Goal: Register for event/course

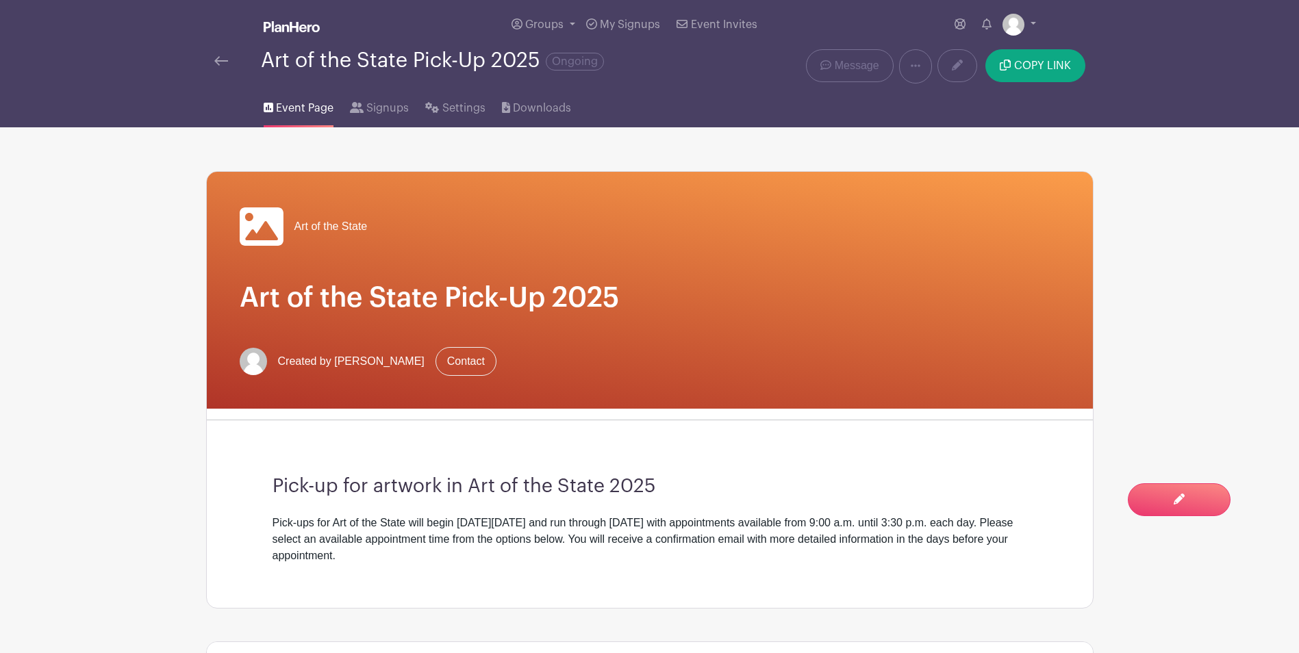
click at [218, 62] on img at bounding box center [221, 61] width 14 height 10
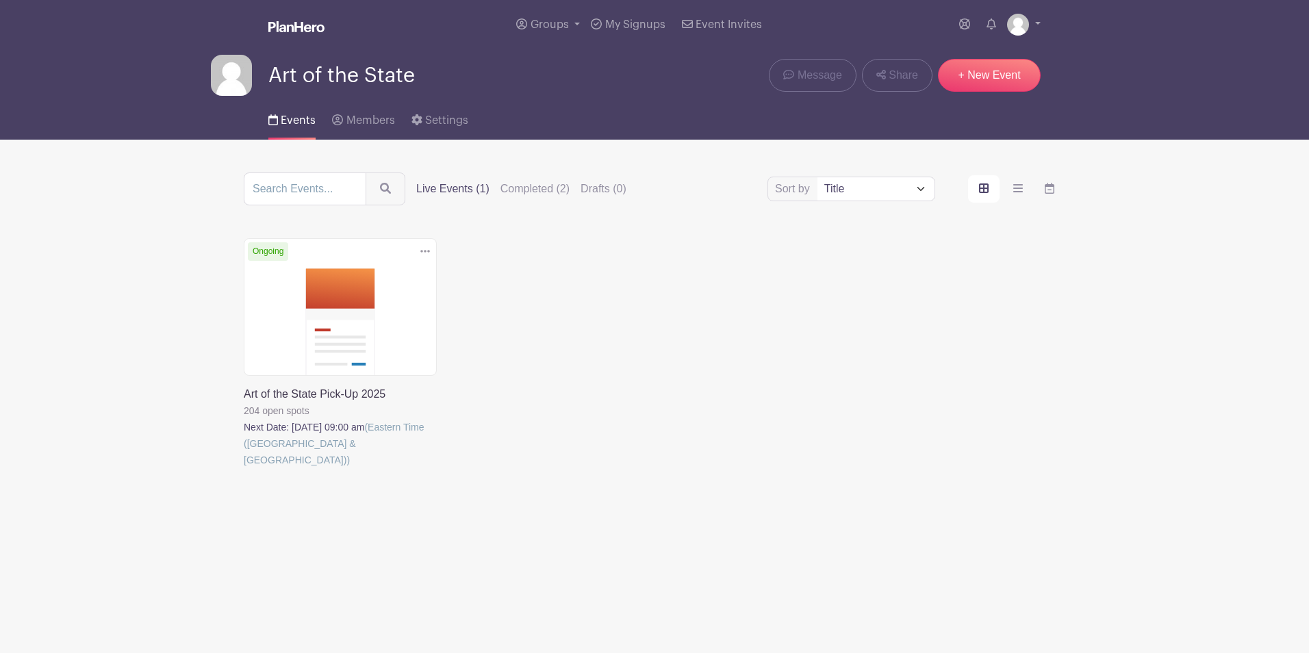
click at [244, 468] on link at bounding box center [244, 468] width 0 height 0
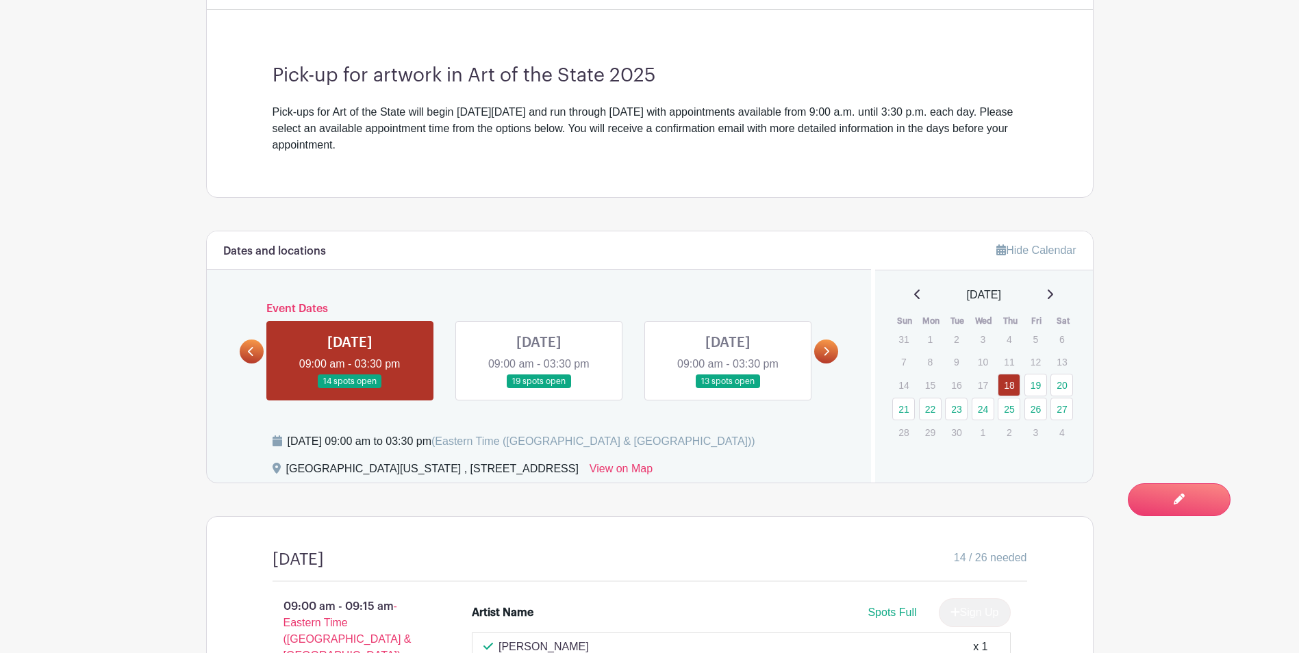
scroll to position [479, 0]
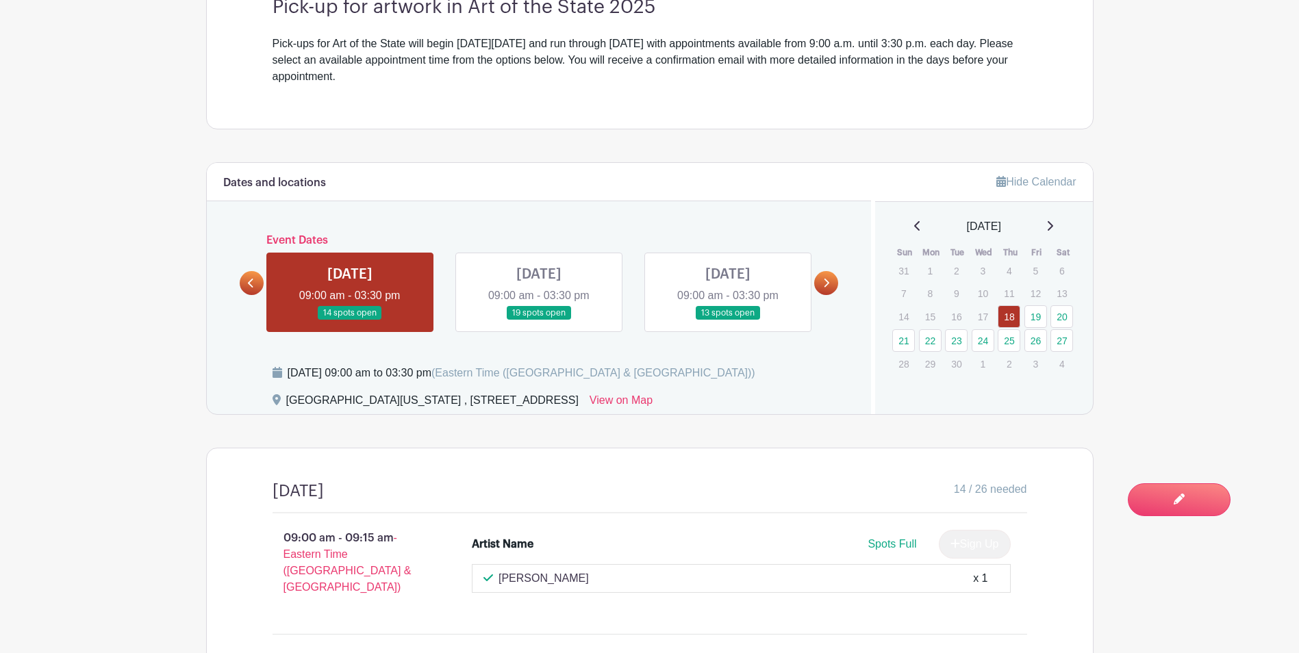
click at [539, 321] on link at bounding box center [539, 321] width 0 height 0
click at [728, 321] on link at bounding box center [728, 321] width 0 height 0
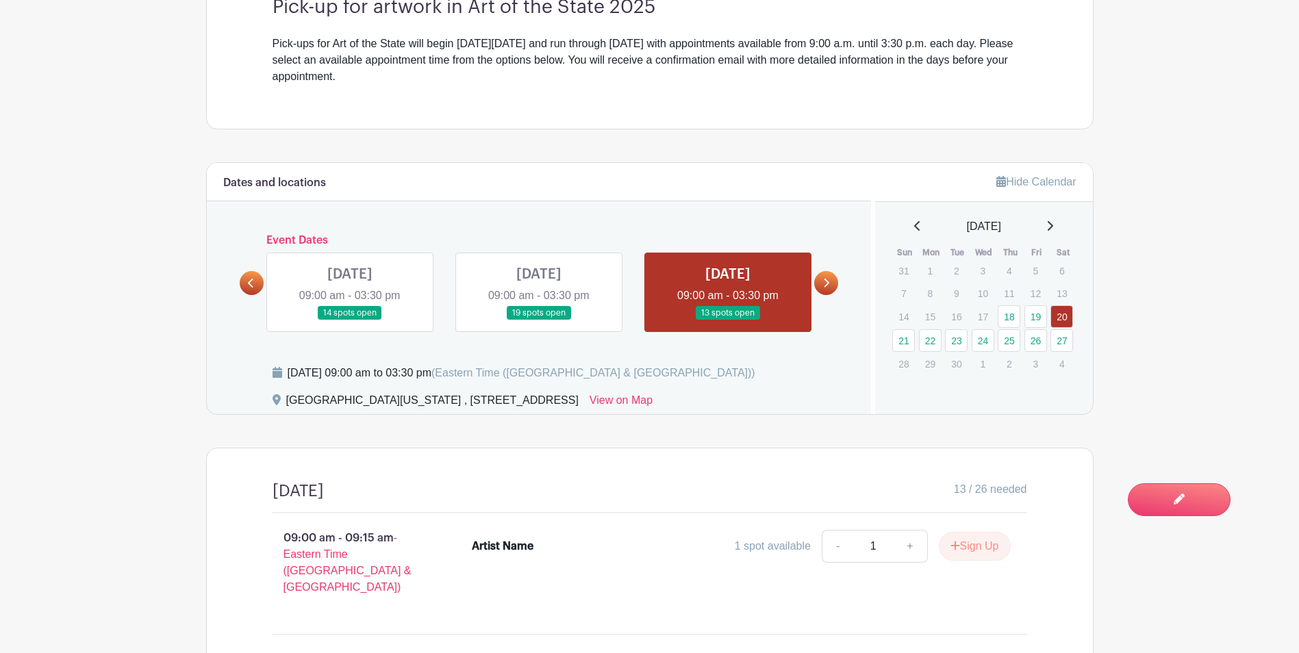
click at [822, 292] on link at bounding box center [826, 283] width 24 height 24
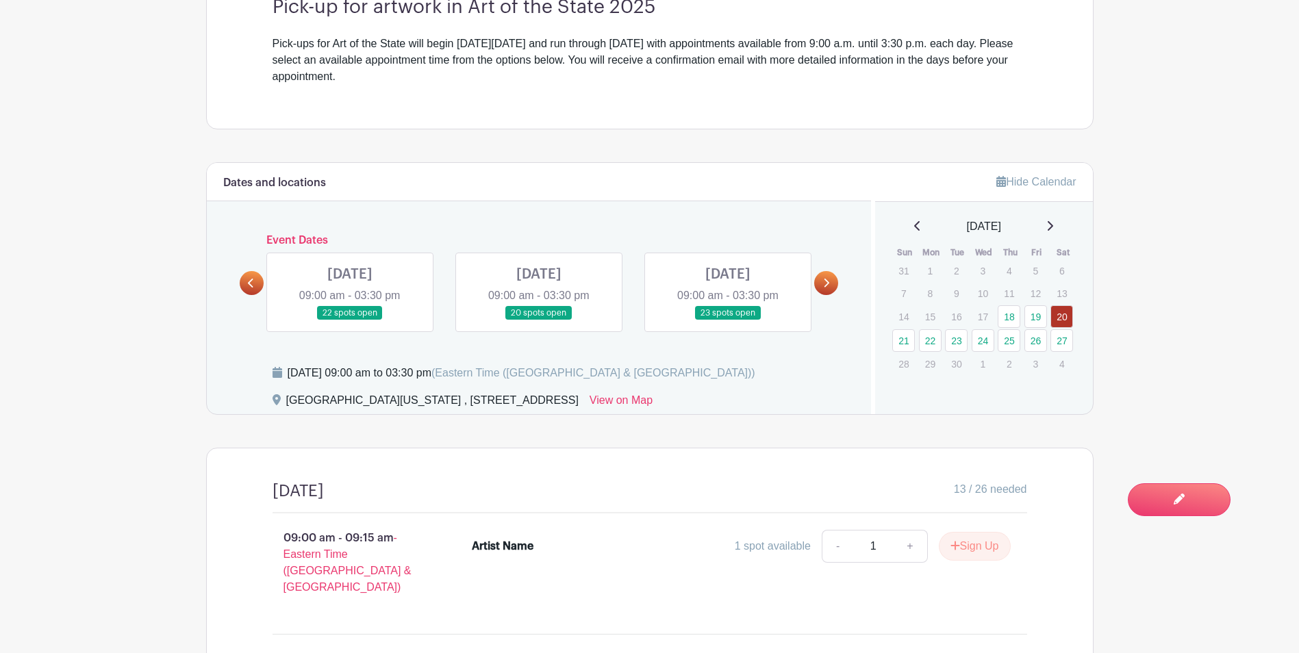
click at [836, 287] on link at bounding box center [826, 283] width 24 height 24
click at [253, 286] on icon at bounding box center [251, 283] width 6 height 10
click at [539, 321] on link at bounding box center [539, 321] width 0 height 0
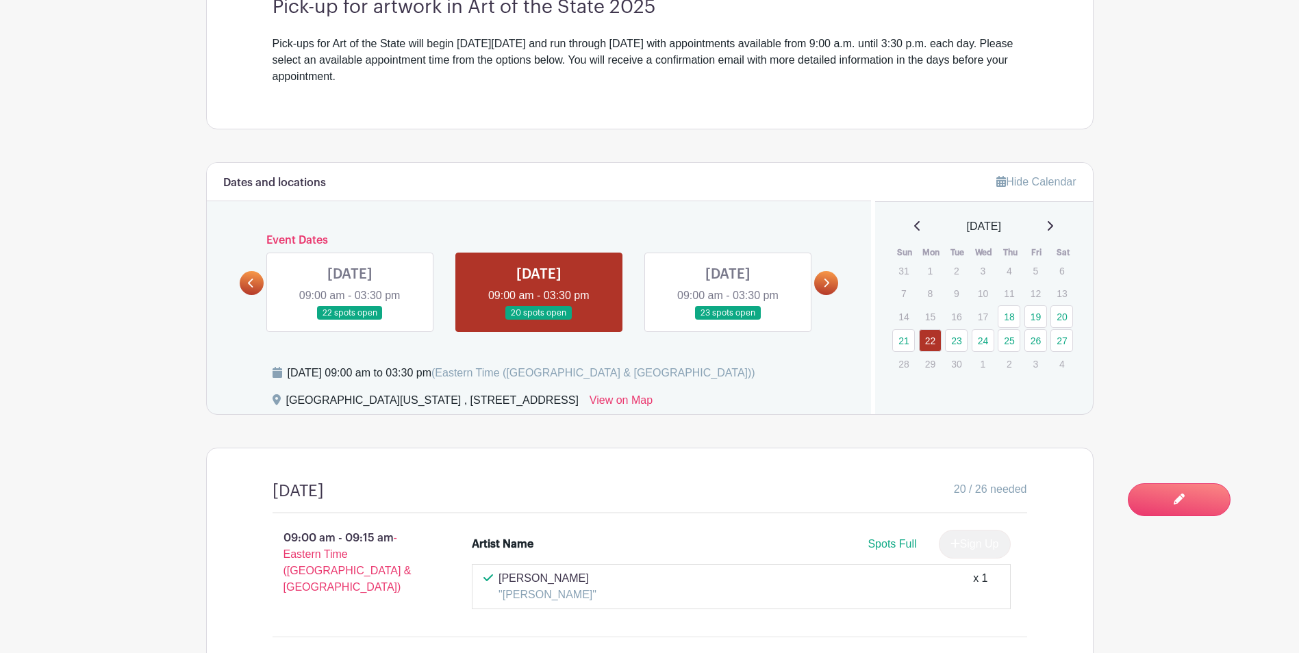
click at [816, 287] on link at bounding box center [826, 283] width 24 height 24
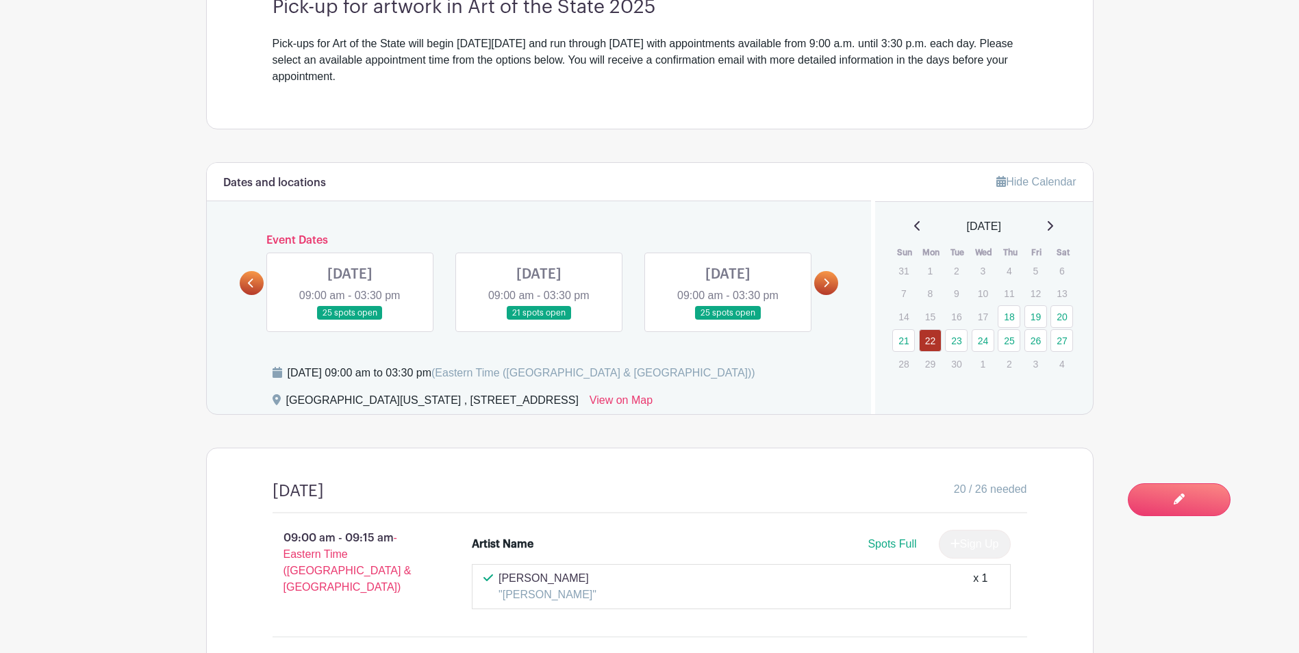
click at [833, 280] on link at bounding box center [826, 283] width 24 height 24
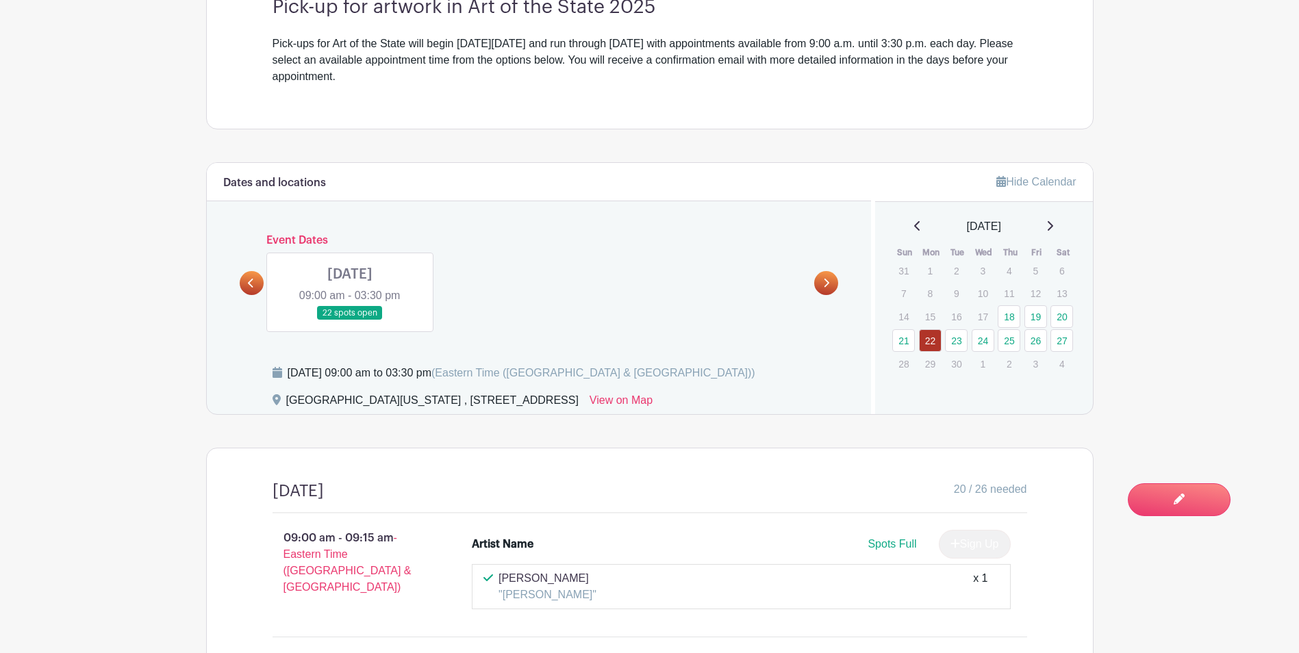
click at [253, 287] on icon at bounding box center [251, 283] width 6 height 10
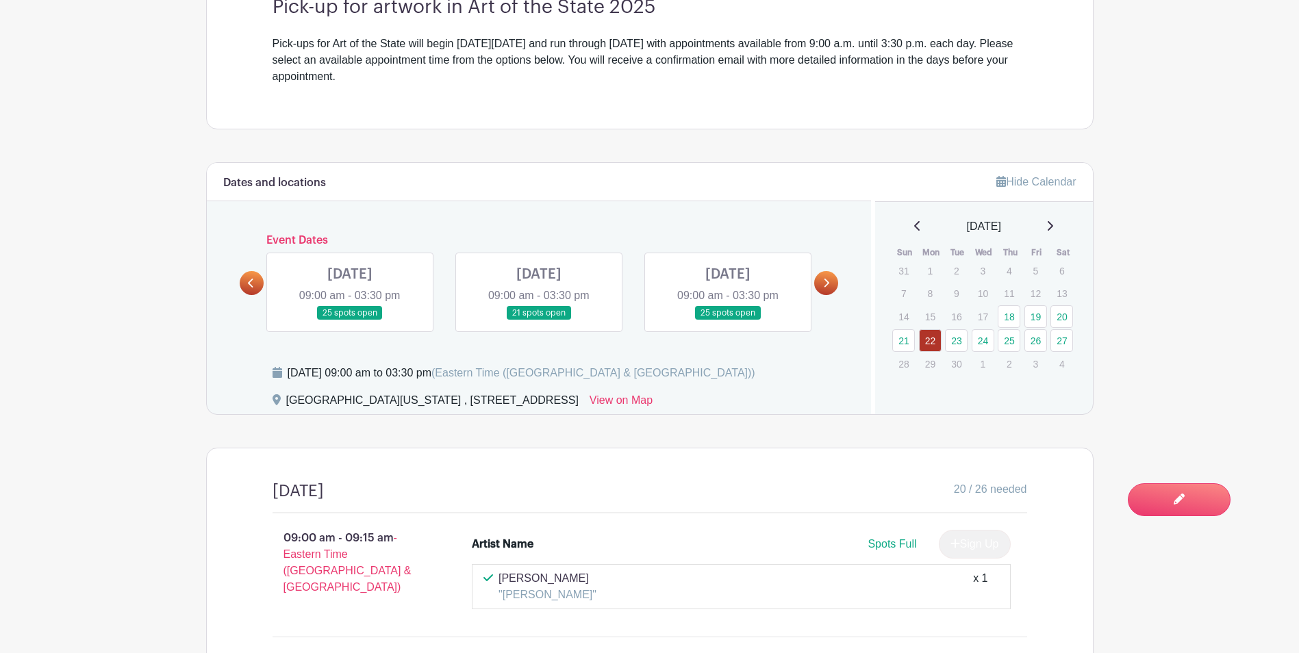
click at [254, 286] on icon at bounding box center [251, 283] width 6 height 10
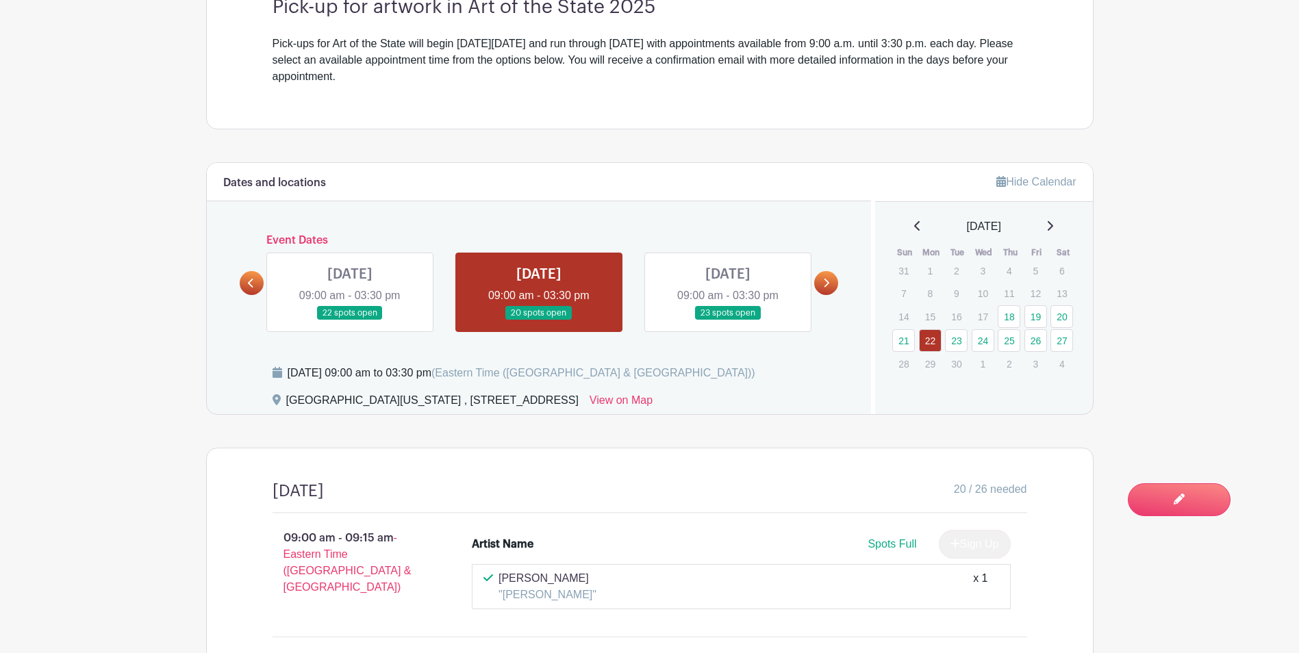
click at [254, 286] on icon at bounding box center [251, 283] width 6 height 10
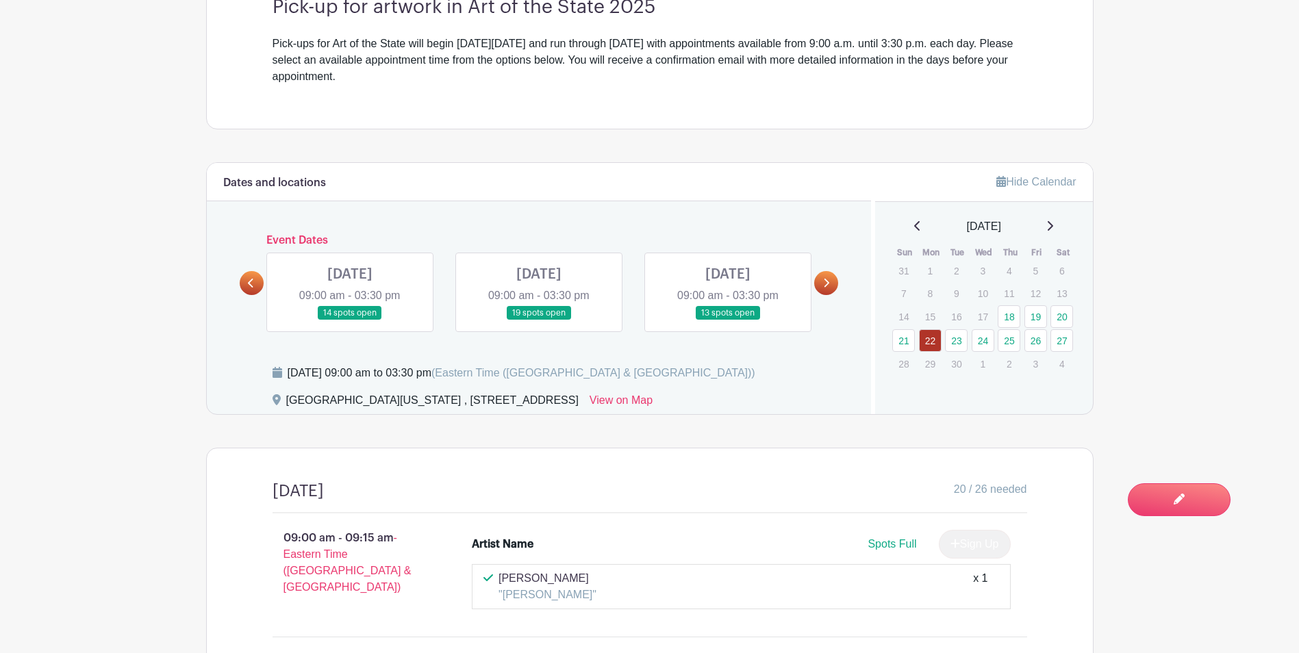
click at [254, 286] on icon at bounding box center [251, 283] width 6 height 10
